Goal: Task Accomplishment & Management: Use online tool/utility

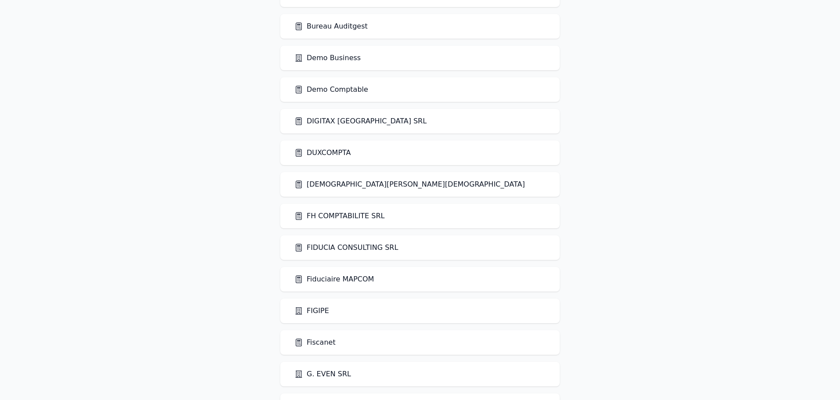
scroll to position [438, 0]
click at [342, 61] on link "Demo Business" at bounding box center [327, 57] width 66 height 11
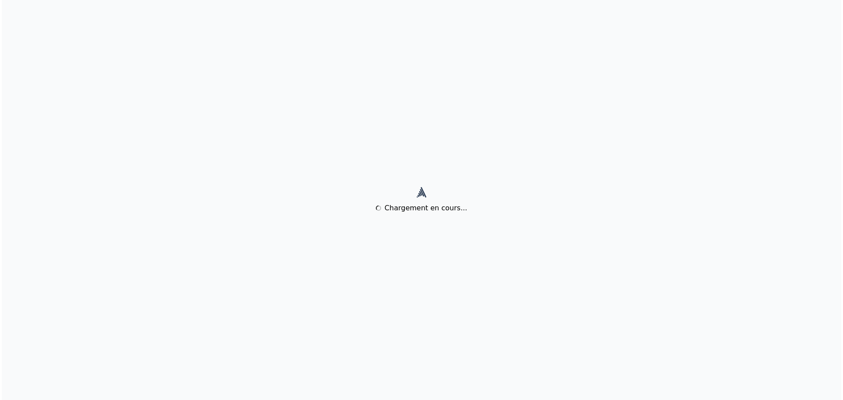
scroll to position [0, 0]
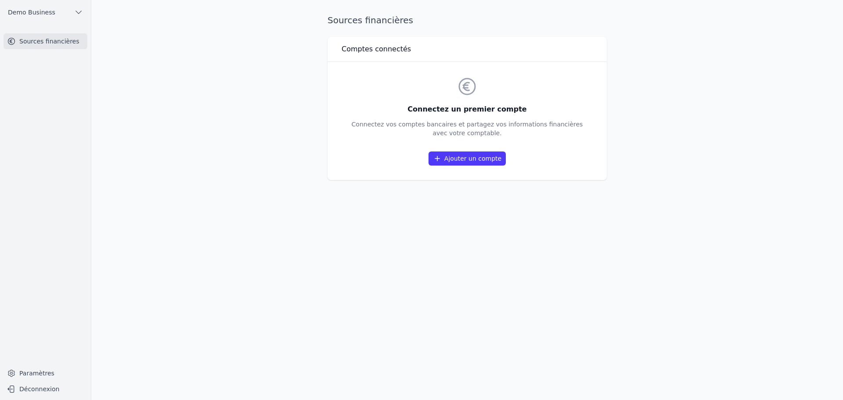
click at [479, 160] on link "Ajouter un compte" at bounding box center [467, 158] width 77 height 14
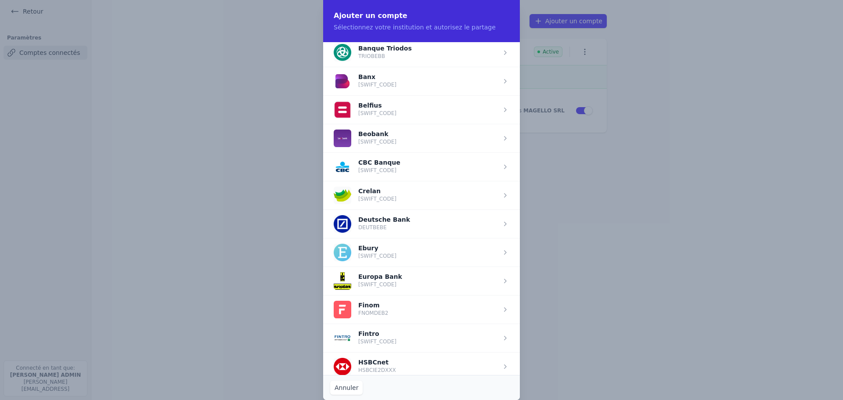
click at [383, 111] on span "button" at bounding box center [421, 109] width 197 height 29
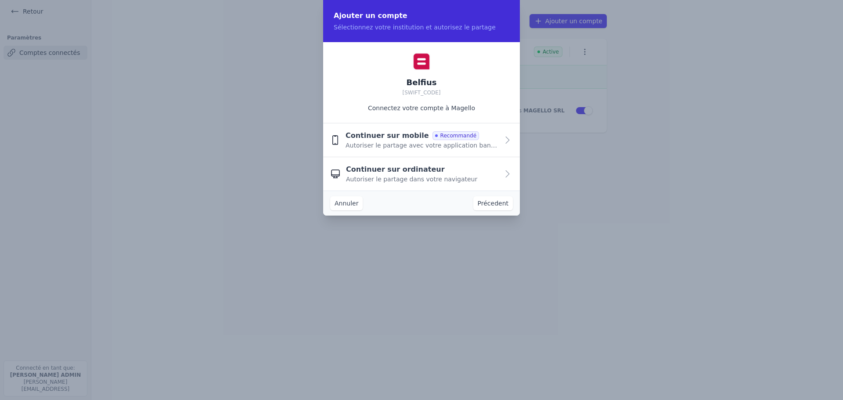
click at [394, 175] on span "Autoriser le partage dans votre navigateur" at bounding box center [411, 179] width 131 height 9
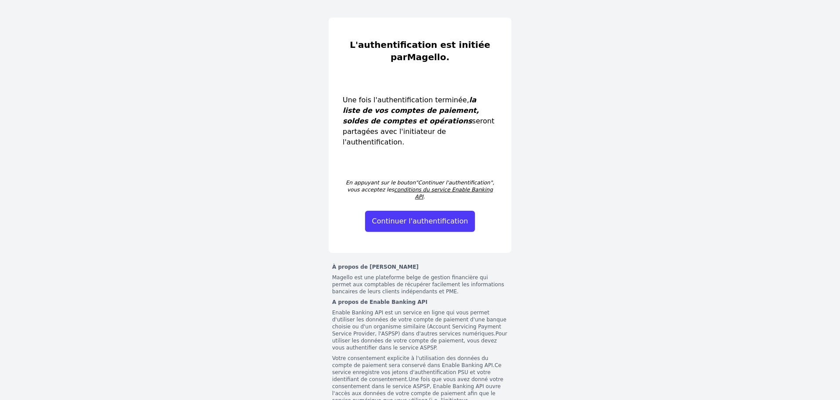
click at [444, 211] on button "Continuer l'authentification" at bounding box center [420, 221] width 110 height 21
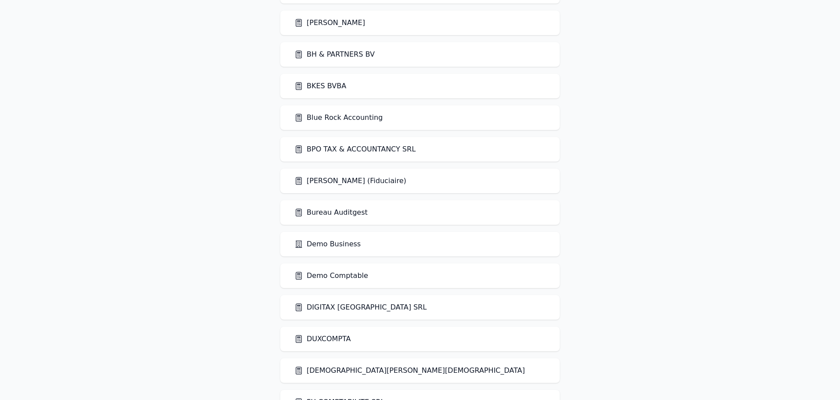
scroll to position [252, 0]
click at [332, 245] on link "Demo Business" at bounding box center [327, 243] width 66 height 11
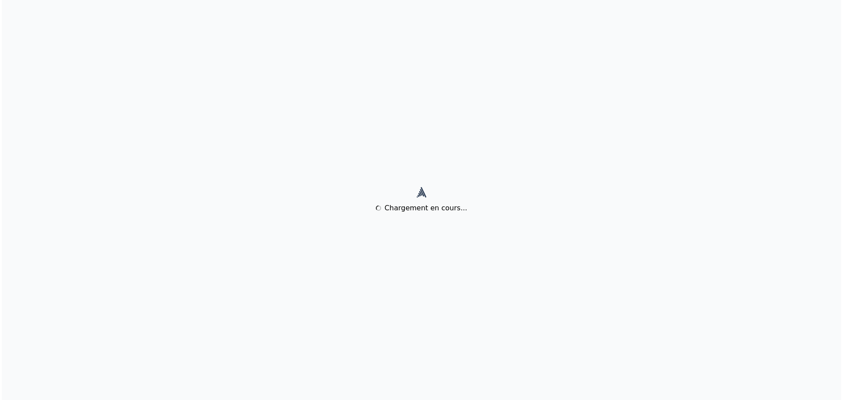
scroll to position [0, 0]
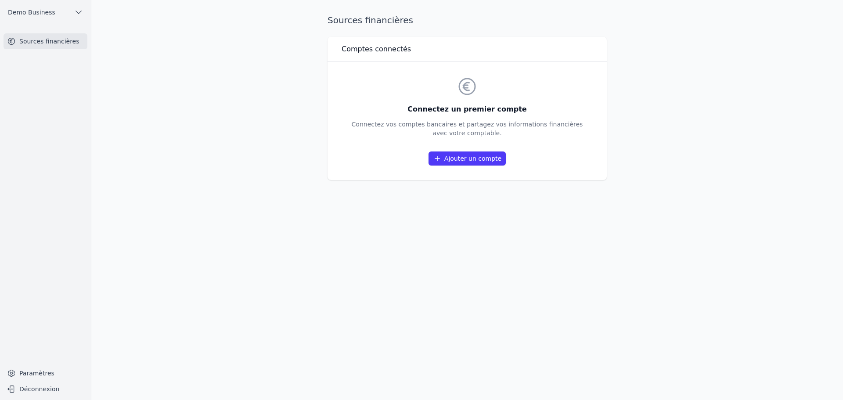
click at [42, 374] on link "Paramètres" at bounding box center [46, 373] width 84 height 14
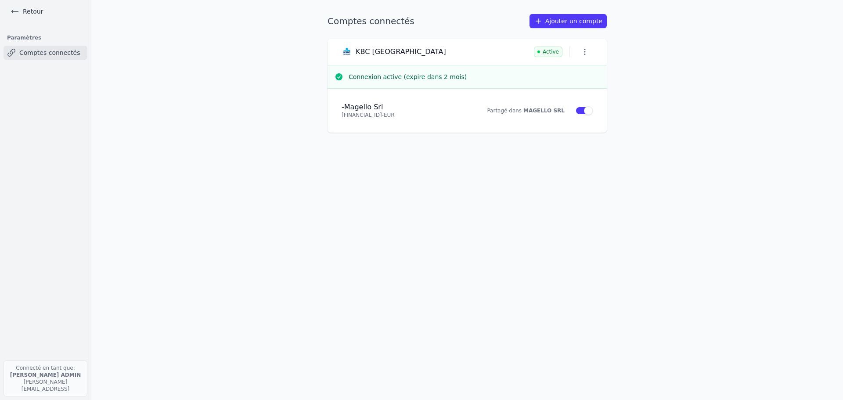
click at [37, 11] on link "Retour" at bounding box center [27, 11] width 40 height 12
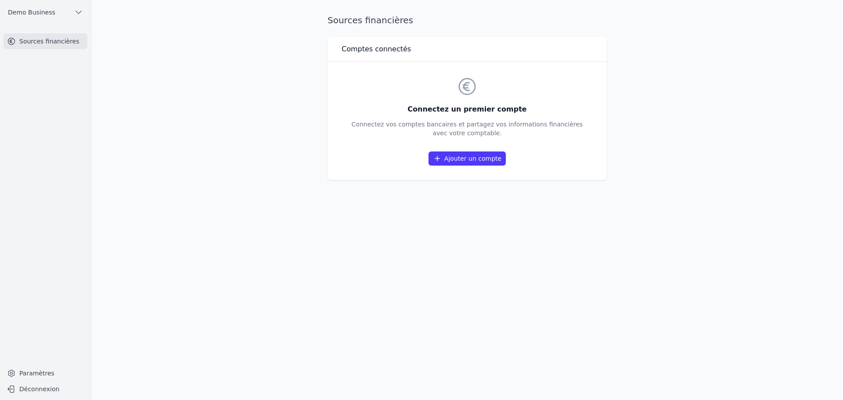
click at [37, 11] on span "Demo Business" at bounding box center [31, 12] width 47 height 9
click at [71, 14] on button "Demo Business" at bounding box center [46, 12] width 84 height 14
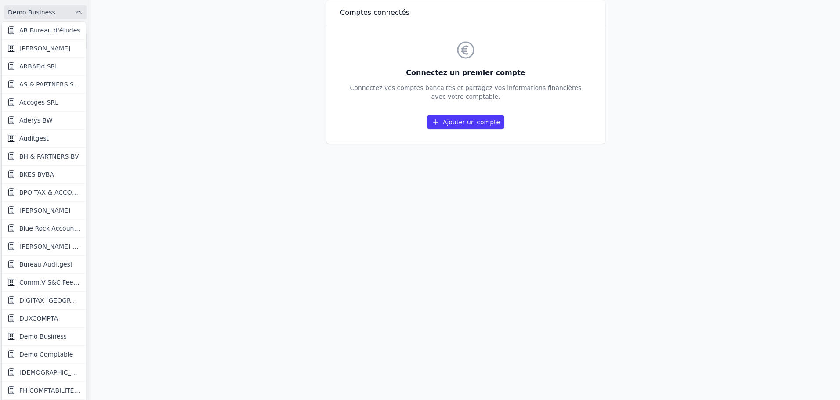
scroll to position [35, 0]
click at [49, 284] on span "Comm.V S&C Feel good" at bounding box center [49, 283] width 61 height 9
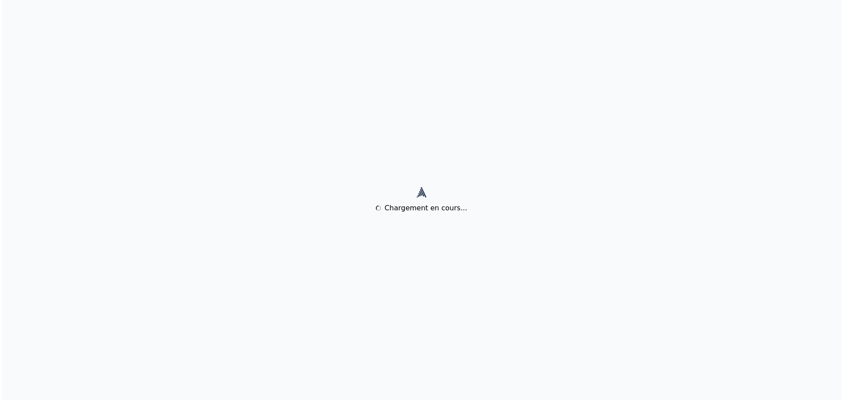
scroll to position [0, 0]
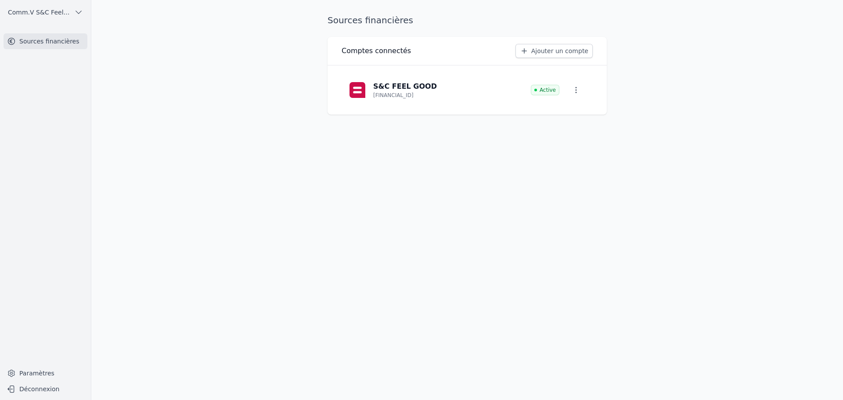
click at [577, 89] on icon "button" at bounding box center [576, 90] width 9 height 9
click at [566, 109] on span "Paramètres" at bounding box center [569, 110] width 35 height 9
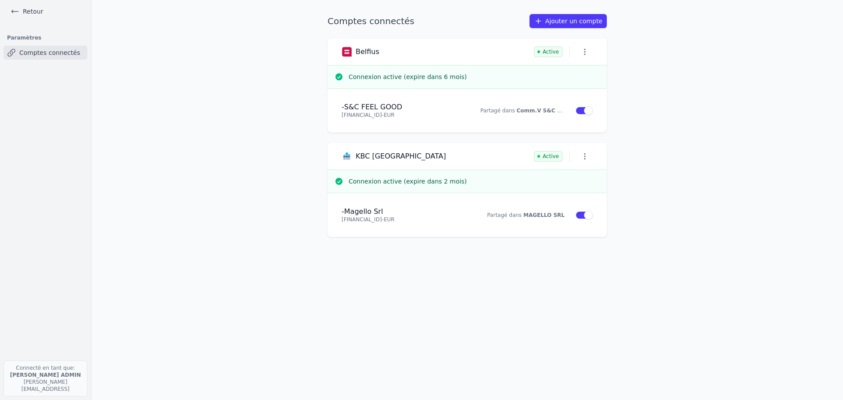
click at [584, 50] on icon "button" at bounding box center [585, 51] width 9 height 9
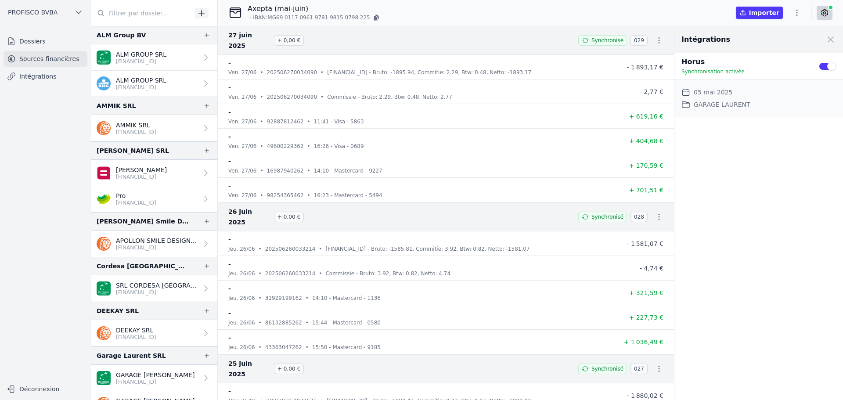
click at [796, 11] on icon "button" at bounding box center [797, 12] width 9 height 9
click at [769, 62] on button "Import CSV *" at bounding box center [775, 64] width 63 height 16
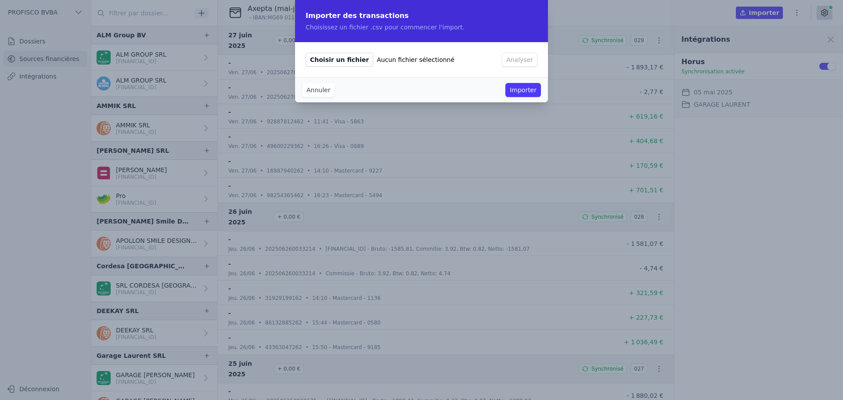
click at [335, 62] on span "Choisir un fichier" at bounding box center [340, 60] width 68 height 14
click at [306, 53] on input "Choisir un fichier Aucun fichier sélectionné" at bounding box center [305, 52] width 0 height 0
click at [319, 94] on button "Annuler" at bounding box center [318, 90] width 32 height 14
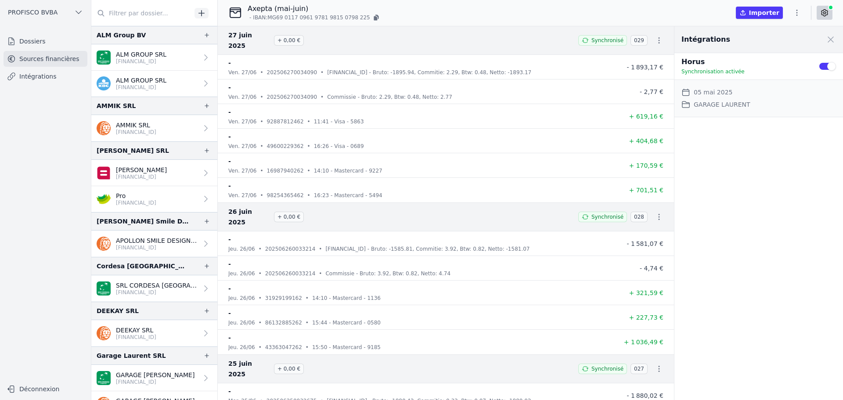
click at [799, 10] on icon "button" at bounding box center [797, 12] width 9 height 9
click at [781, 64] on button "Import CSV *" at bounding box center [775, 64] width 63 height 16
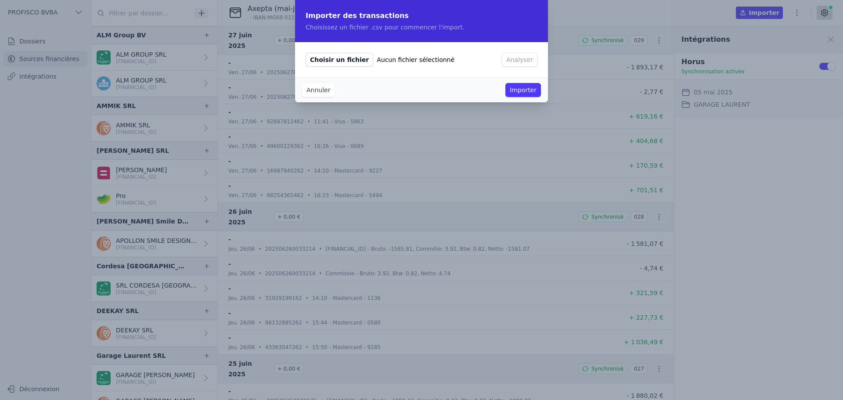
click at [328, 58] on span "Choisir un fichier" at bounding box center [340, 60] width 68 height 14
click at [306, 53] on input "Choisir un fichier Aucun fichier sélectionné" at bounding box center [305, 52] width 0 height 0
type input "C:\fakepath\Axepta 20507.csv"
click at [521, 57] on button "Analyser" at bounding box center [520, 60] width 36 height 14
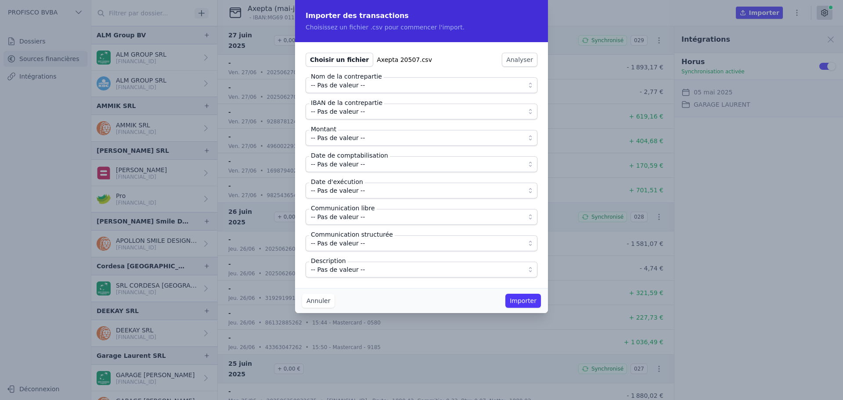
click at [361, 114] on span "-- Pas de valeur --" at bounding box center [415, 111] width 209 height 11
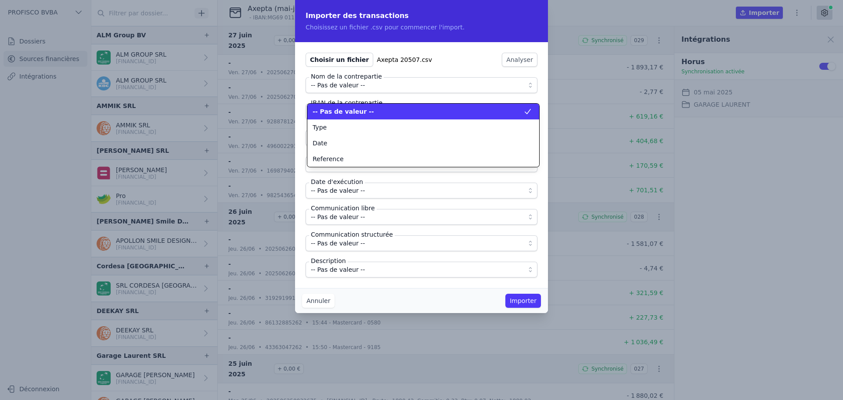
click at [361, 113] on span "-- Pas de valeur --" at bounding box center [343, 111] width 61 height 9
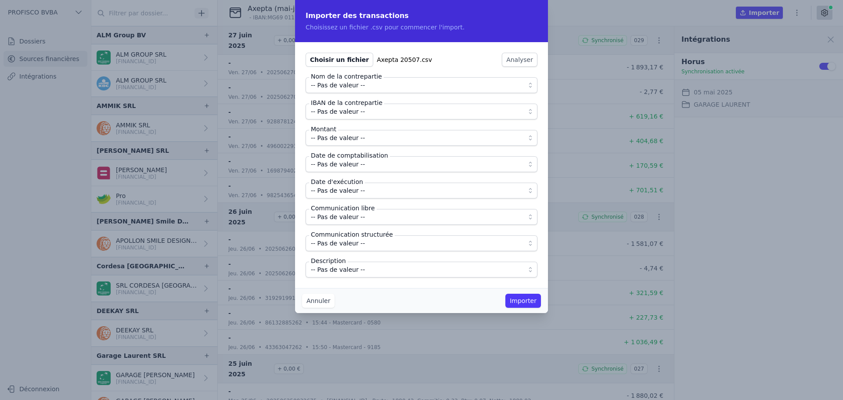
click at [352, 167] on span "-- Pas de valeur --" at bounding box center [338, 164] width 54 height 11
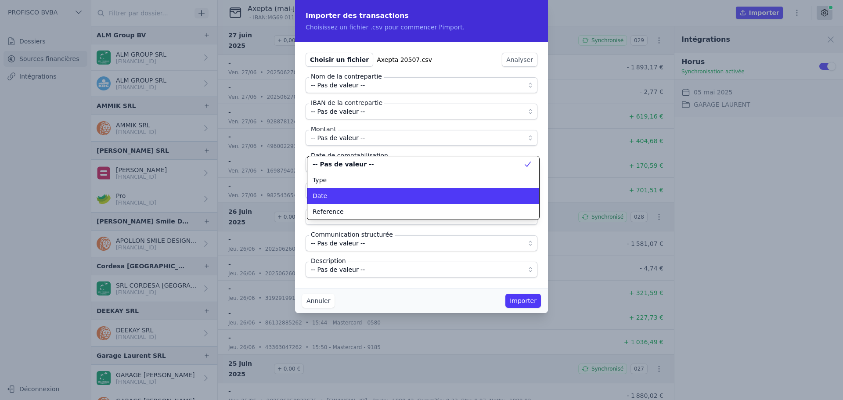
click at [340, 201] on li "Date" at bounding box center [423, 196] width 232 height 16
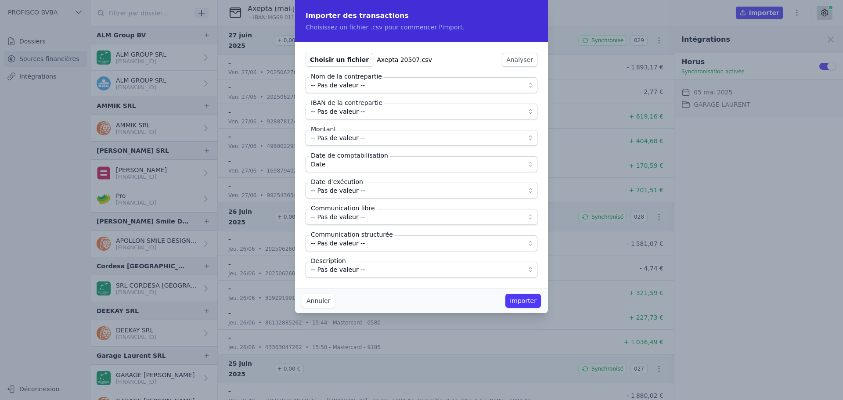
click at [343, 198] on button "-- Pas de valeur --" at bounding box center [422, 191] width 232 height 16
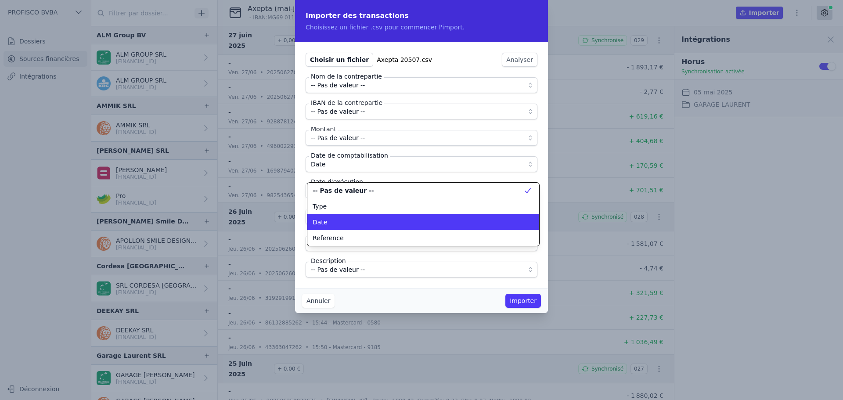
click at [344, 219] on div "Date" at bounding box center [418, 222] width 211 height 9
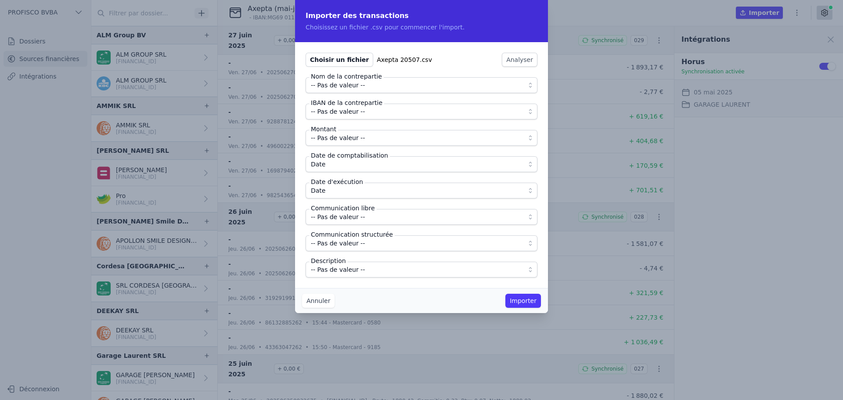
click at [348, 222] on span "-- Pas de valeur --" at bounding box center [338, 217] width 54 height 11
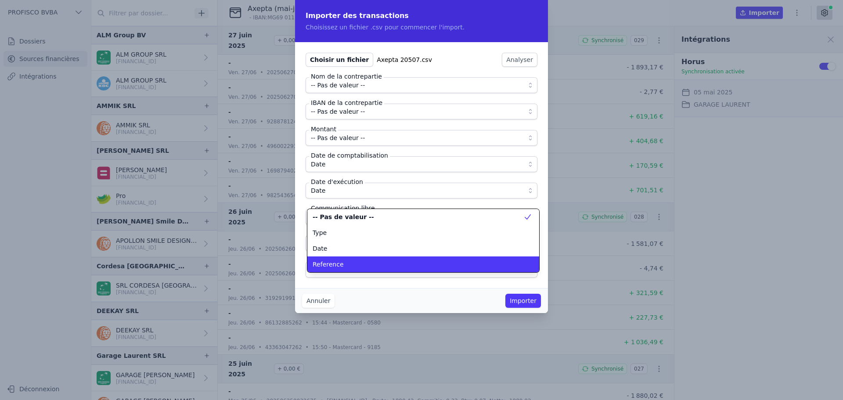
click at [341, 265] on div "Reference" at bounding box center [418, 264] width 211 height 9
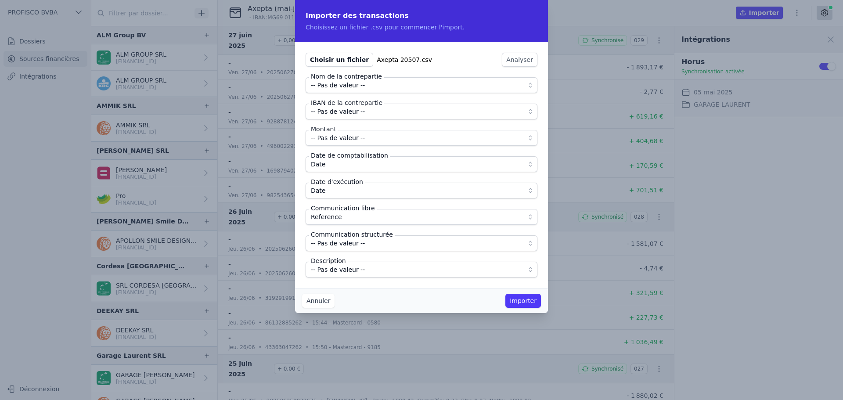
click at [350, 129] on fieldset "Nom de la contrepartie -- Pas de valeur -- IBAN de la contrepartie -- Pas de va…" at bounding box center [422, 177] width 232 height 200
click at [350, 135] on span "-- Pas de valeur --" at bounding box center [338, 138] width 54 height 11
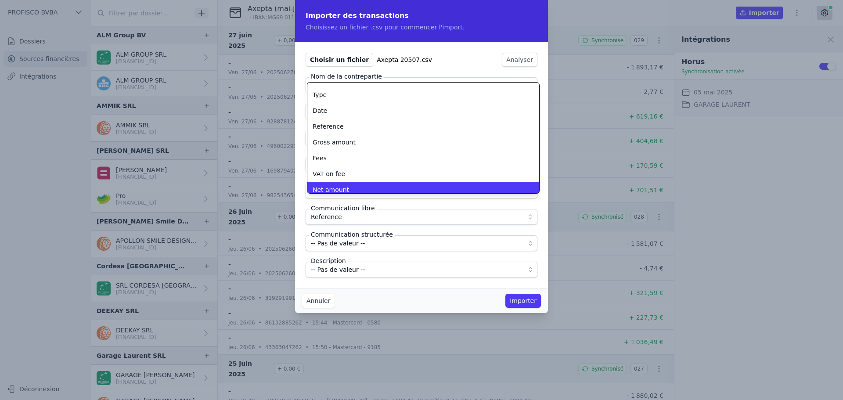
click at [348, 185] on div "Net amount" at bounding box center [418, 189] width 211 height 9
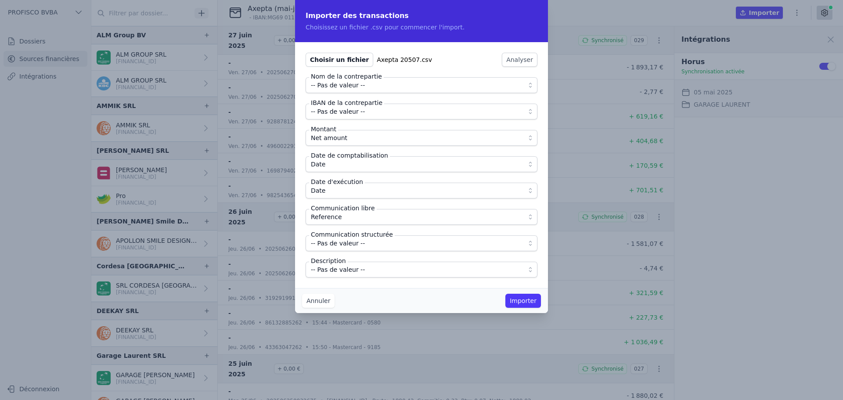
click at [330, 268] on span "-- Pas de valeur --" at bounding box center [338, 269] width 54 height 11
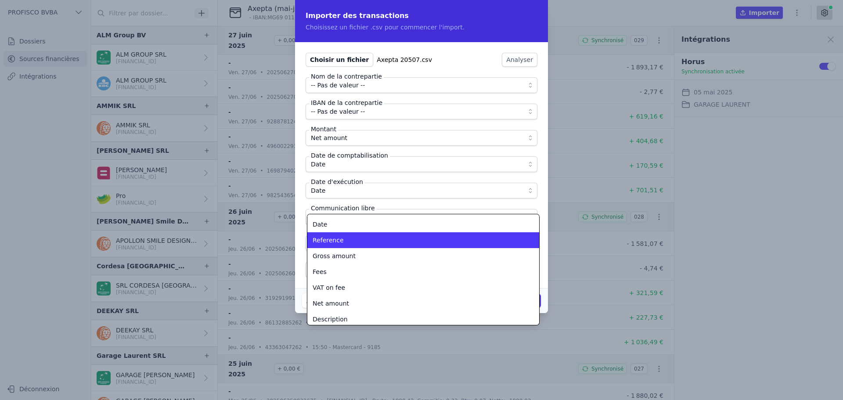
scroll to position [32, 0]
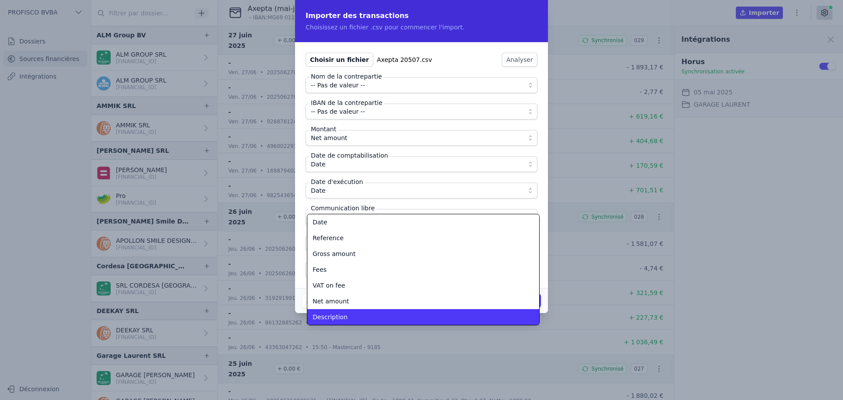
click at [345, 313] on div "Description" at bounding box center [418, 317] width 211 height 9
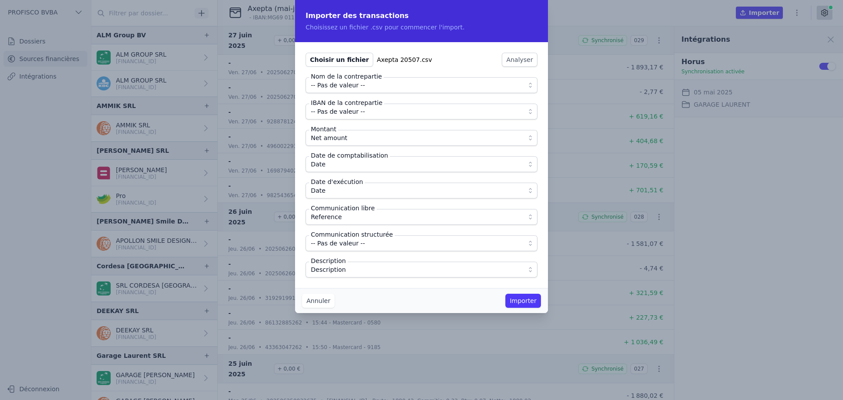
click at [516, 301] on button "Importer" at bounding box center [523, 301] width 36 height 14
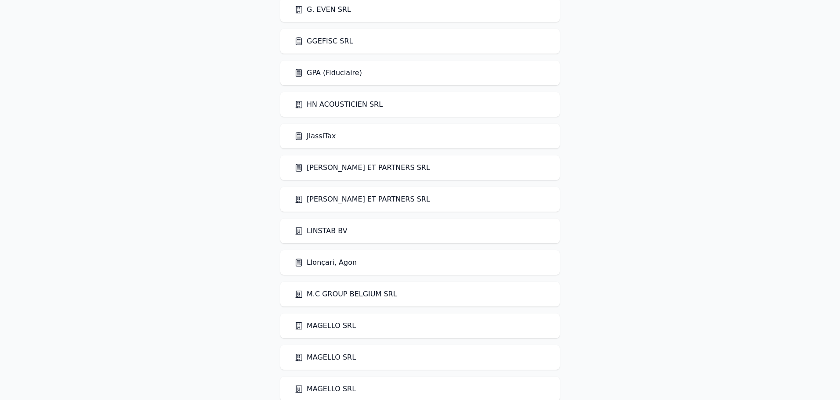
scroll to position [834, 0]
click at [320, 260] on link "Llonçari, Agon" at bounding box center [325, 262] width 62 height 11
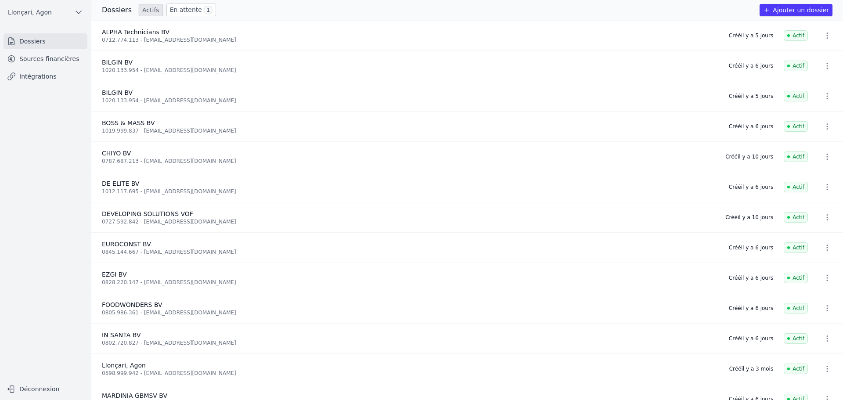
click at [45, 59] on link "Sources financières" at bounding box center [46, 59] width 84 height 16
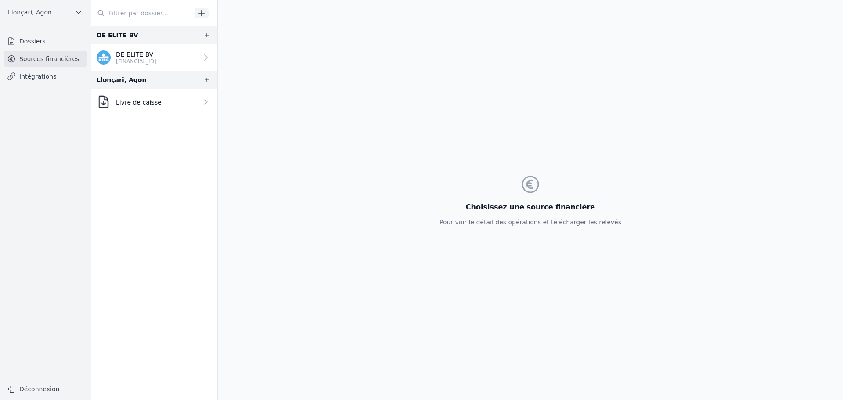
click at [122, 106] on div "Livre de caisse" at bounding box center [129, 102] width 65 height 14
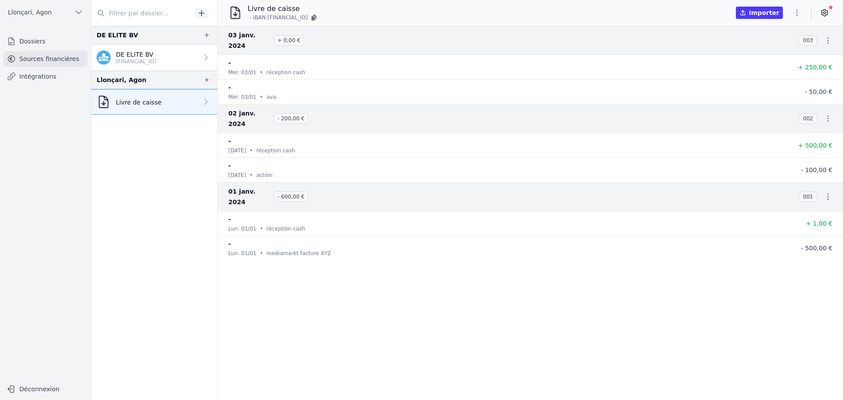
click at [798, 14] on icon "button" at bounding box center [797, 12] width 9 height 9
click at [327, 19] on div at bounding box center [421, 200] width 843 height 400
click at [315, 16] on icon "button" at bounding box center [313, 18] width 4 height 4
click at [203, 79] on icon "button" at bounding box center [206, 79] width 7 height 7
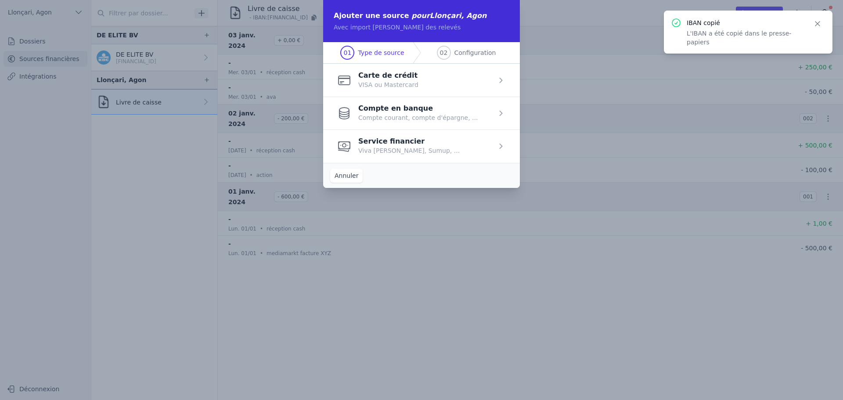
click at [403, 149] on span "button" at bounding box center [421, 146] width 197 height 33
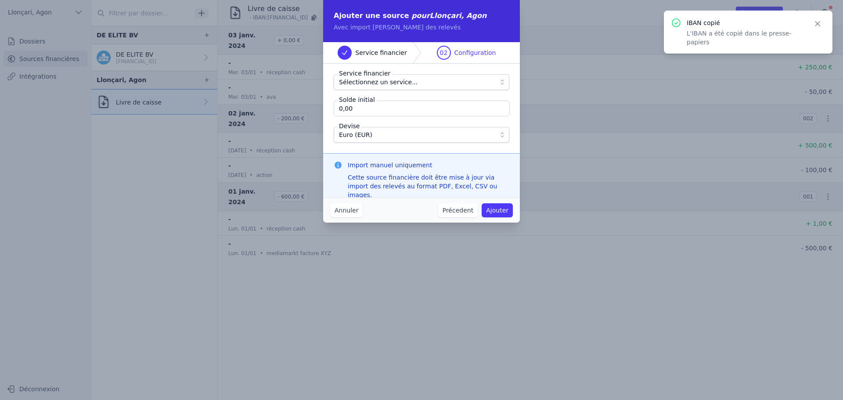
click at [371, 75] on label "Service financier" at bounding box center [364, 73] width 55 height 9
click at [371, 83] on span "Sélectionnez un service..." at bounding box center [378, 82] width 79 height 11
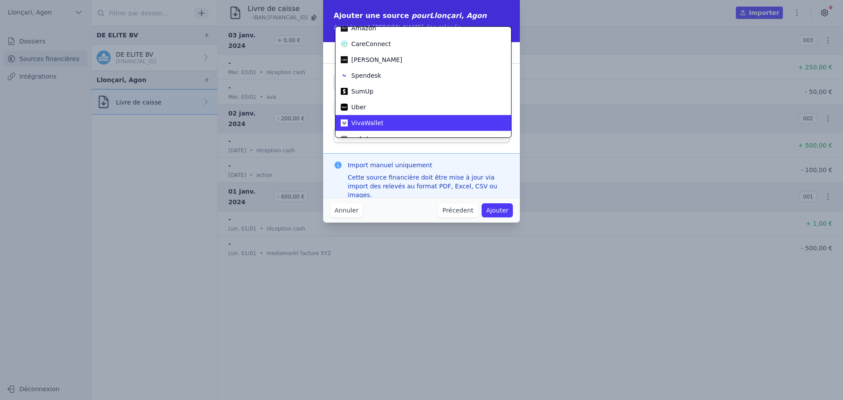
scroll to position [32, 0]
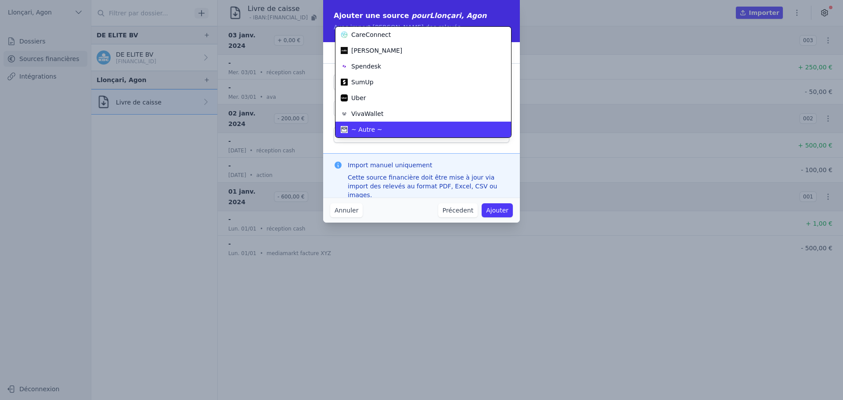
click at [376, 127] on span "~ Autre ~" at bounding box center [366, 129] width 31 height 9
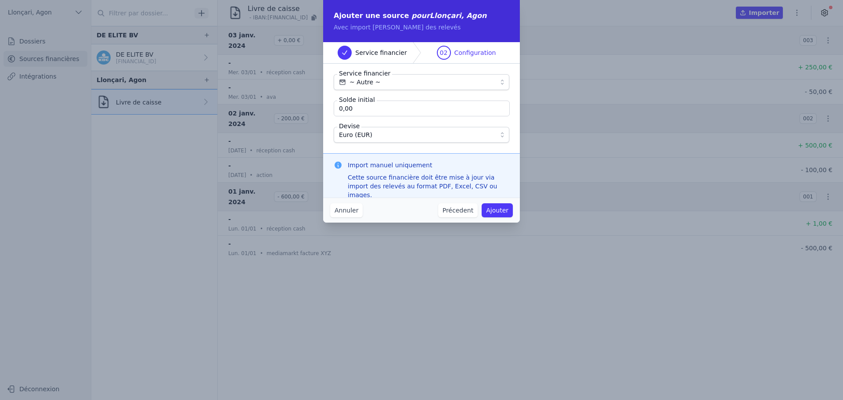
click at [504, 206] on button "Ajouter" at bounding box center [497, 210] width 31 height 14
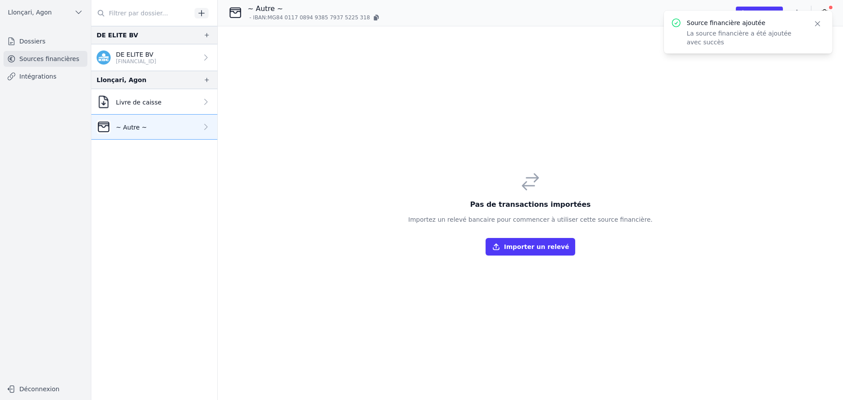
click at [818, 25] on icon "button" at bounding box center [817, 23] width 9 height 9
click at [799, 13] on icon "button" at bounding box center [797, 12] width 9 height 9
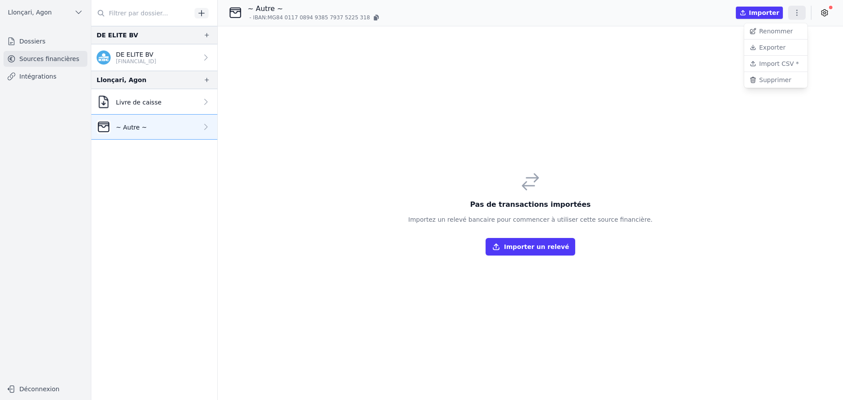
click at [773, 32] on button "Renommer" at bounding box center [775, 31] width 63 height 16
click at [306, 6] on input "~ Autre ~" at bounding box center [293, 9] width 91 height 11
type input "Livre de caisse 2"
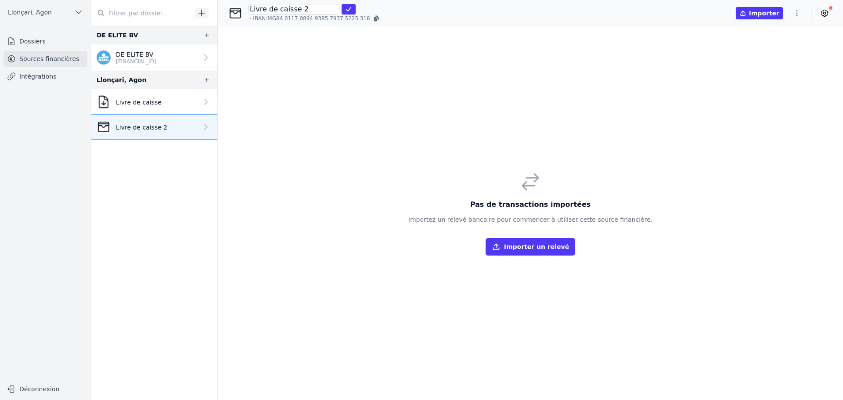
drag, startPoint x: 351, startPoint y: 8, endPoint x: 378, endPoint y: 18, distance: 28.6
click at [352, 9] on button "submit" at bounding box center [349, 9] width 14 height 11
click at [387, 21] on div "Livre de caisse 2 - IBAN: MG84 0117 0894 9385 7937 5225 318 Importer" at bounding box center [530, 13] width 625 height 18
click at [153, 105] on p "Livre de caisse" at bounding box center [139, 102] width 46 height 9
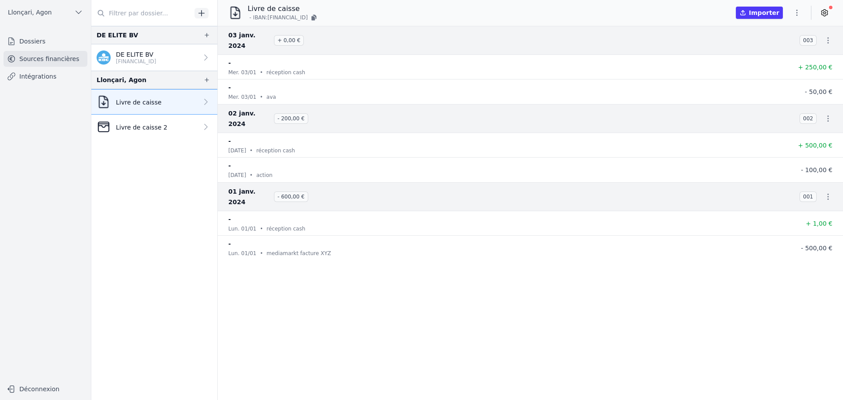
click at [150, 124] on p "Livre de caisse 2" at bounding box center [141, 127] width 51 height 9
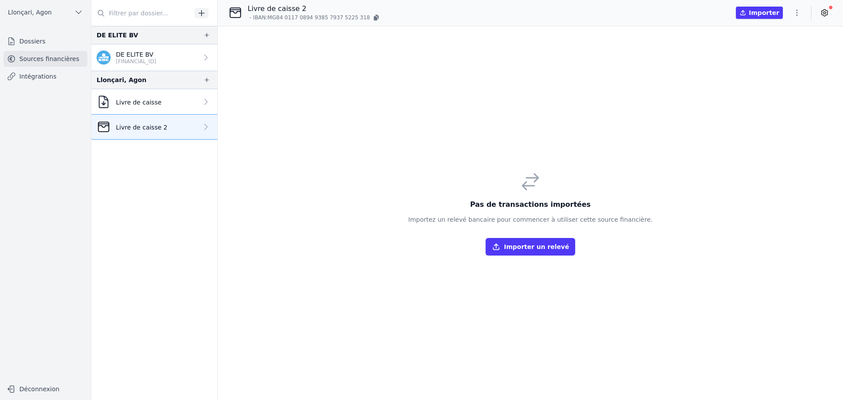
click at [799, 14] on icon "button" at bounding box center [797, 12] width 9 height 9
click at [780, 65] on button "Import CSV *" at bounding box center [775, 64] width 63 height 16
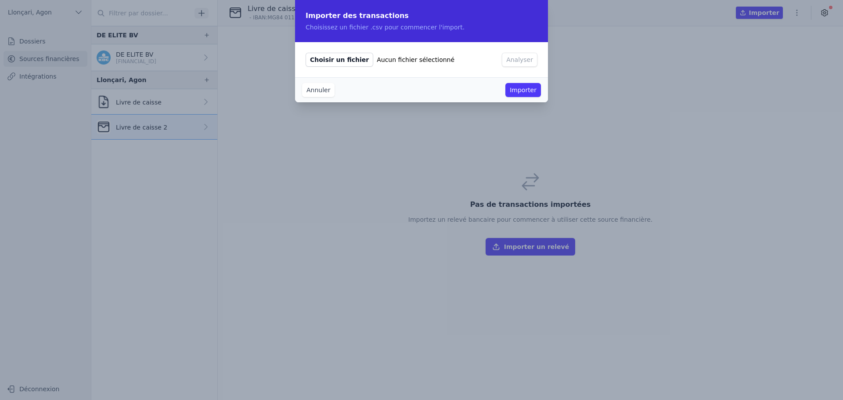
click at [353, 62] on span "Choisir un fichier" at bounding box center [340, 60] width 68 height 14
click at [306, 53] on input "Choisir un fichier Aucun fichier sélectionné" at bounding box center [305, 52] width 0 height 0
type input "C:\fakepath\magello 04.2024 v2.csv"
click at [516, 61] on button "Analyser" at bounding box center [520, 60] width 36 height 14
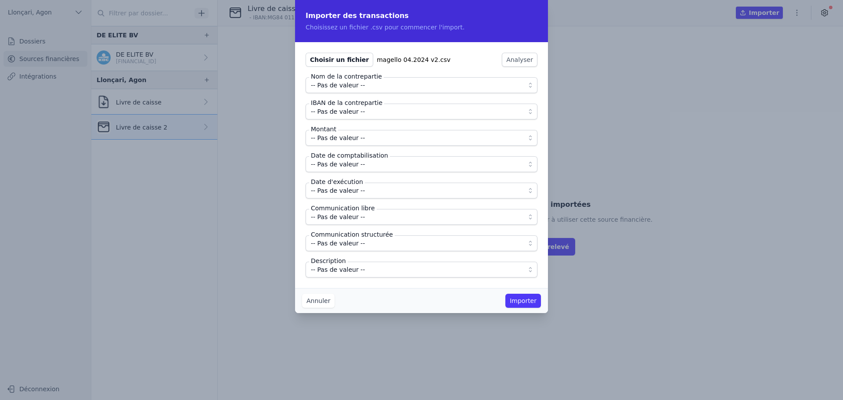
click at [342, 133] on span "-- Pas de valeur --" at bounding box center [338, 138] width 54 height 11
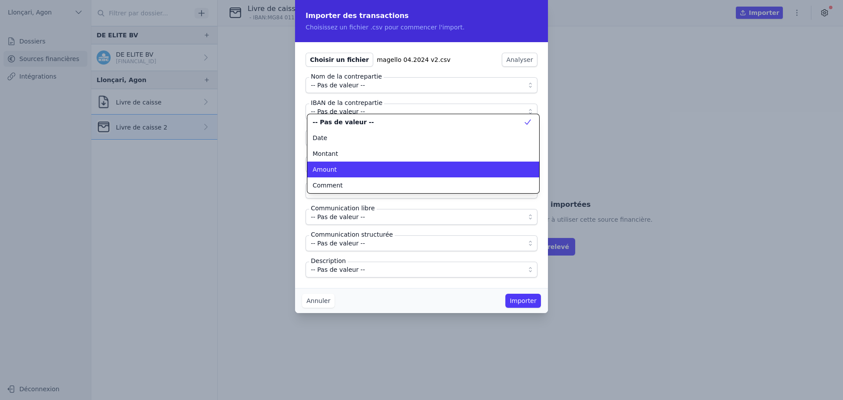
click at [352, 169] on div "Amount" at bounding box center [418, 169] width 211 height 9
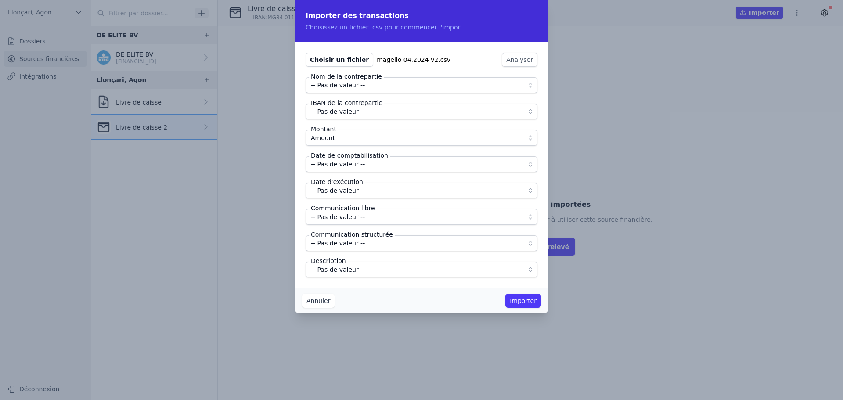
click at [352, 169] on button "-- Pas de valeur --" at bounding box center [422, 164] width 232 height 16
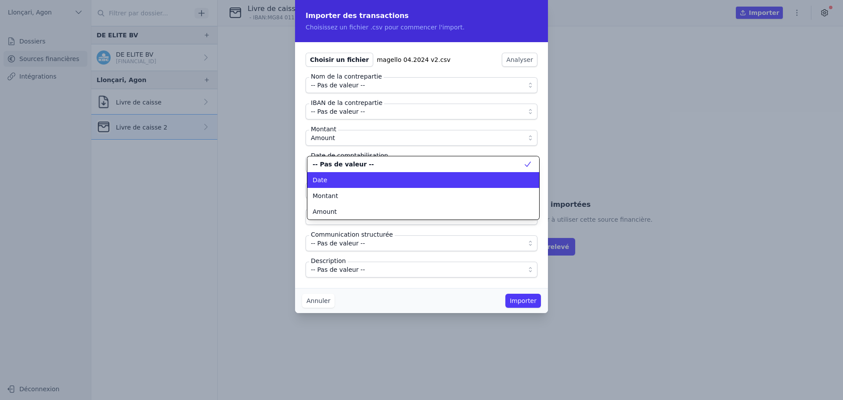
click at [353, 182] on div "Date" at bounding box center [418, 180] width 211 height 9
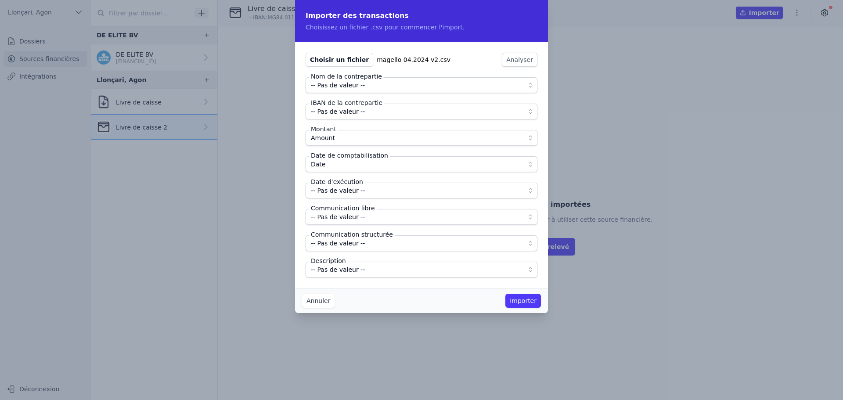
click at [353, 194] on span "-- Pas de valeur --" at bounding box center [338, 190] width 54 height 11
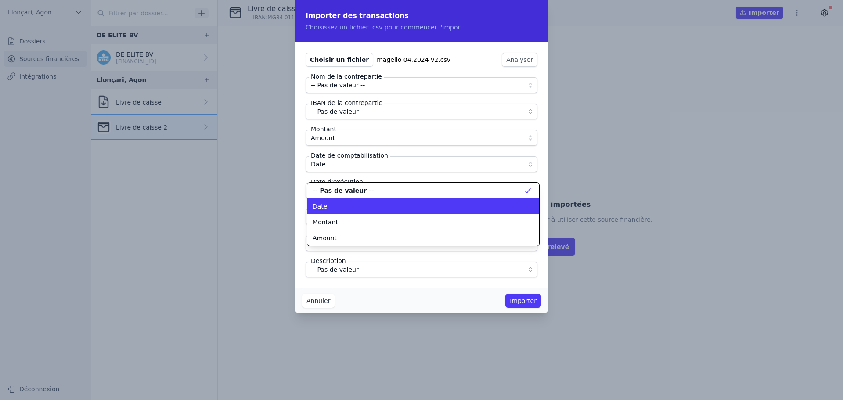
click at [350, 206] on div "Date" at bounding box center [418, 206] width 211 height 9
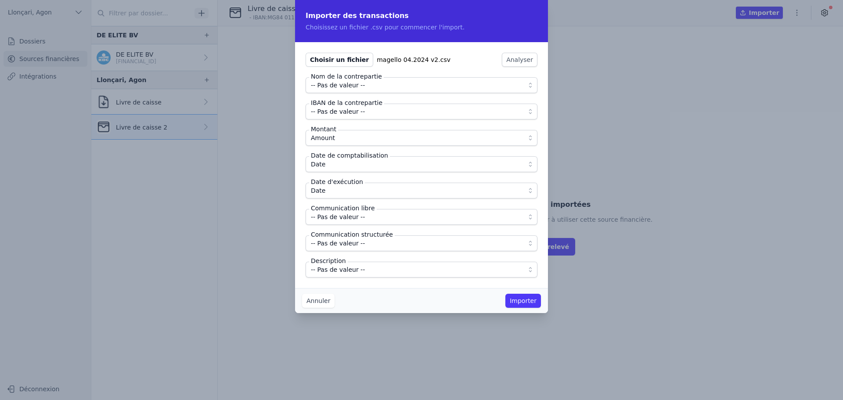
click at [356, 266] on span "-- Pas de valeur --" at bounding box center [338, 269] width 54 height 11
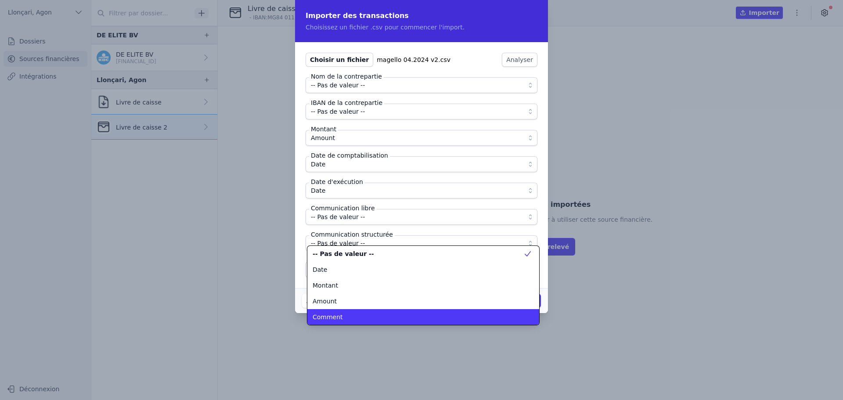
click at [356, 314] on div "Comment" at bounding box center [418, 317] width 211 height 9
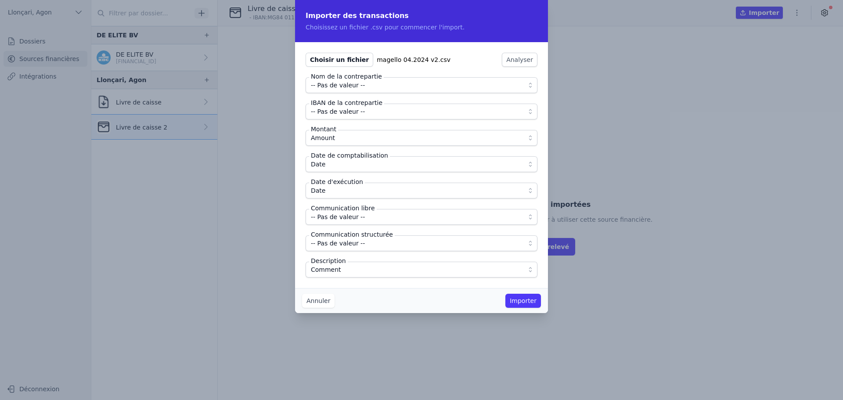
click at [526, 300] on button "Importer" at bounding box center [523, 301] width 36 height 14
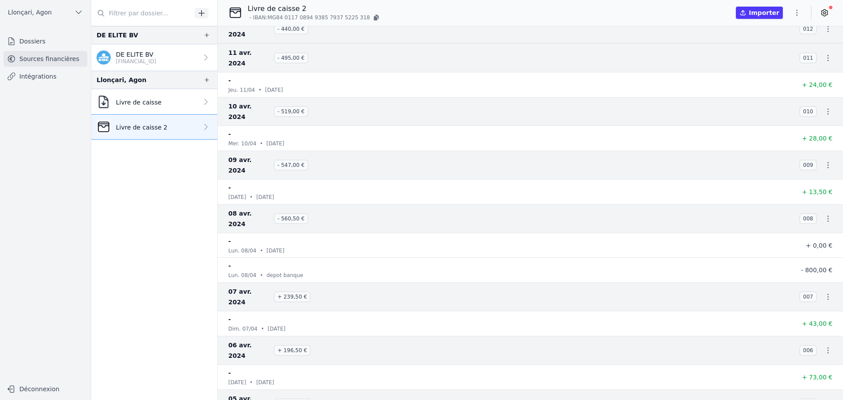
scroll to position [835, 0]
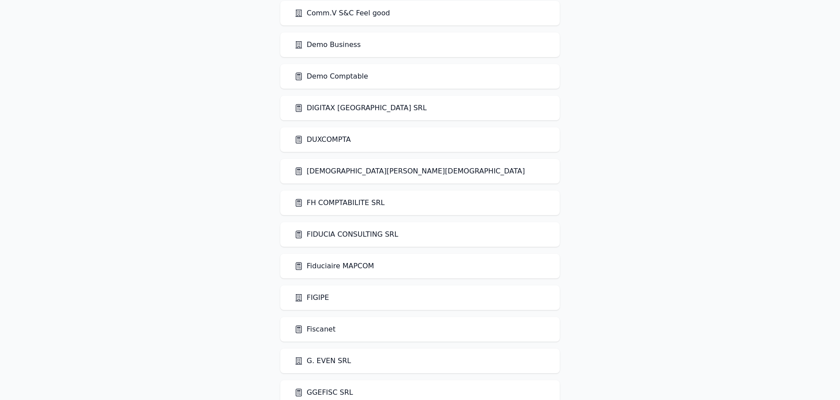
scroll to position [483, 0]
click at [327, 66] on div "Demo Comptable" at bounding box center [419, 76] width 279 height 25
click at [327, 72] on link "Demo Comptable" at bounding box center [331, 76] width 74 height 11
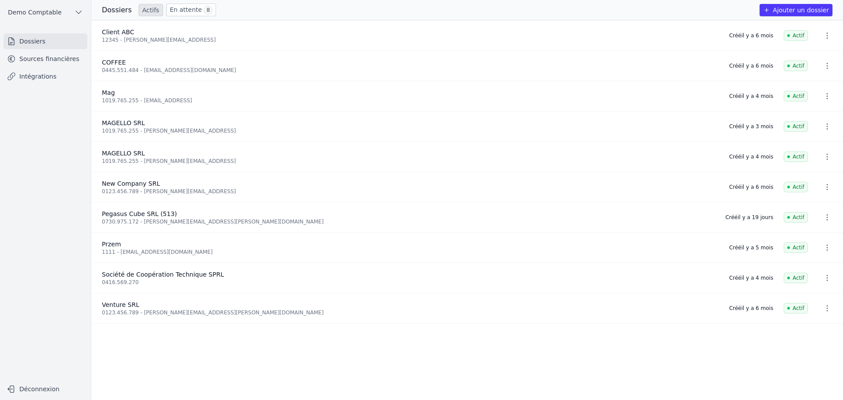
click at [41, 8] on span "Demo Comptable" at bounding box center [35, 12] width 54 height 9
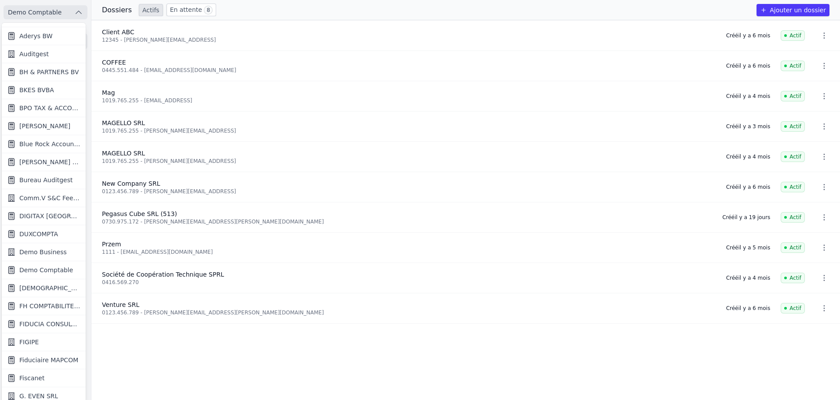
scroll to position [87, 0]
click at [51, 244] on link "Demo Business" at bounding box center [44, 251] width 84 height 18
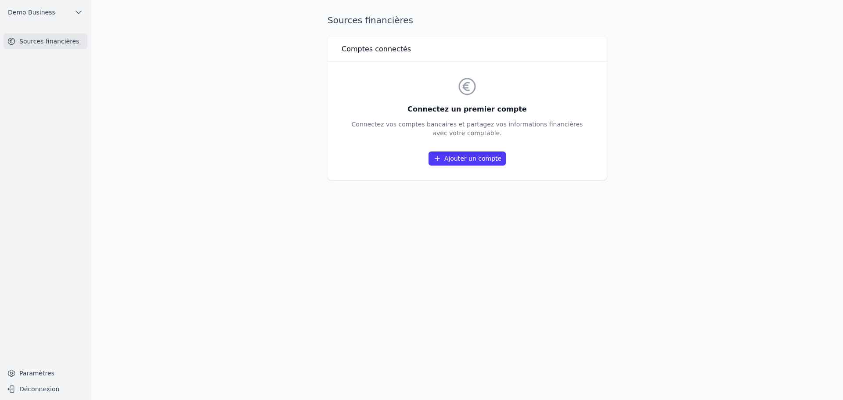
click at [37, 4] on ul "Demo Business" at bounding box center [45, 12] width 77 height 25
click at [40, 9] on span "Demo Business" at bounding box center [31, 12] width 47 height 9
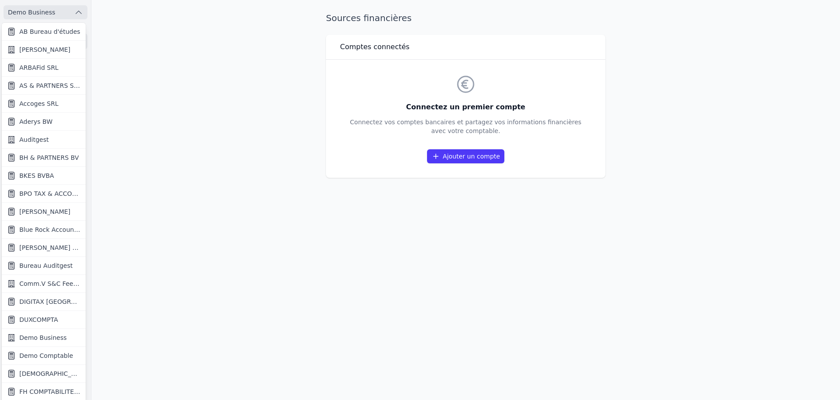
click at [51, 352] on span "Demo Comptable" at bounding box center [46, 355] width 54 height 9
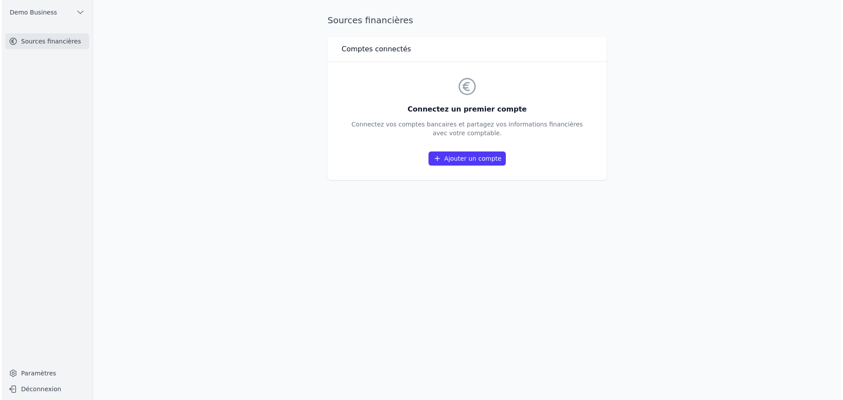
scroll to position [0, 0]
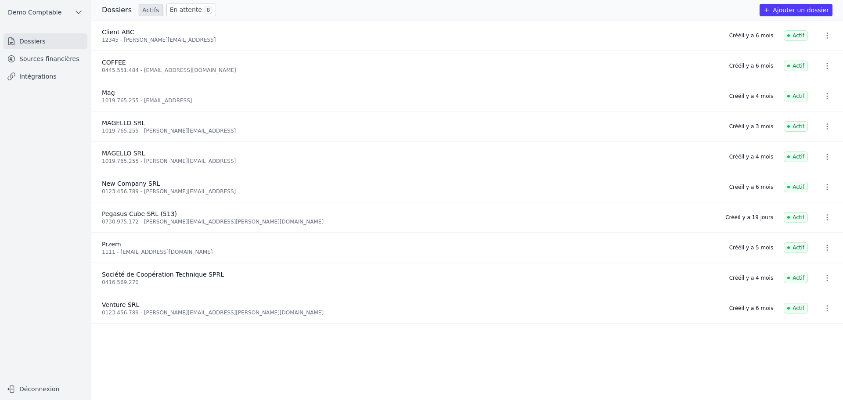
click at [58, 57] on link "Sources financières" at bounding box center [46, 59] width 84 height 16
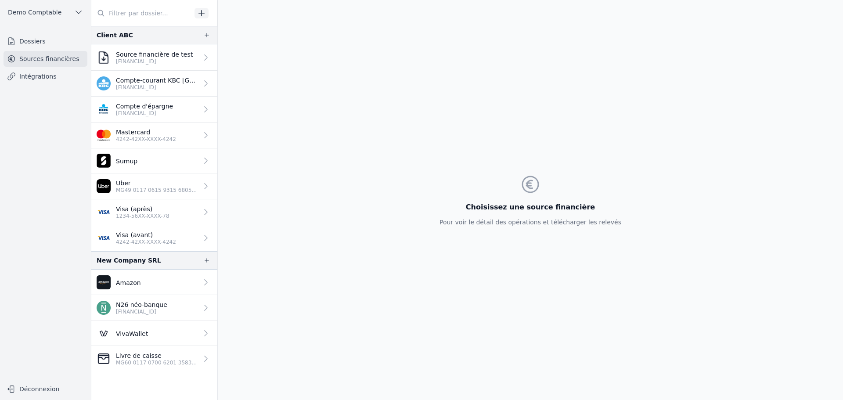
click at [184, 64] on p "[FINANCIAL_ID]" at bounding box center [154, 61] width 77 height 7
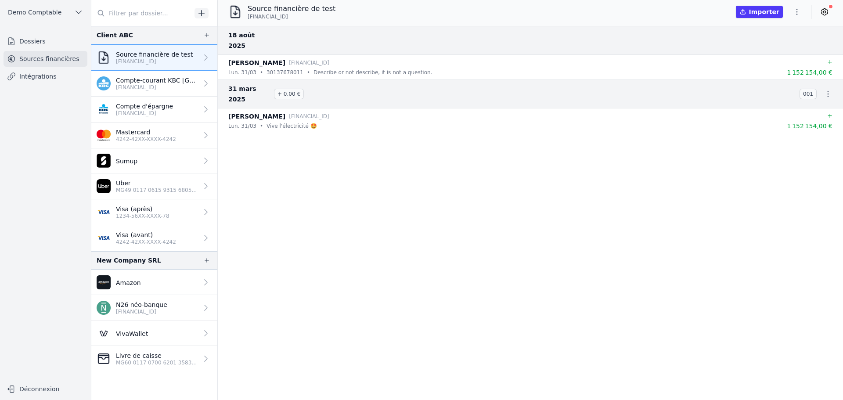
click at [797, 12] on icon "button" at bounding box center [797, 12] width 1 height 6
